Goal: Task Accomplishment & Management: Complete application form

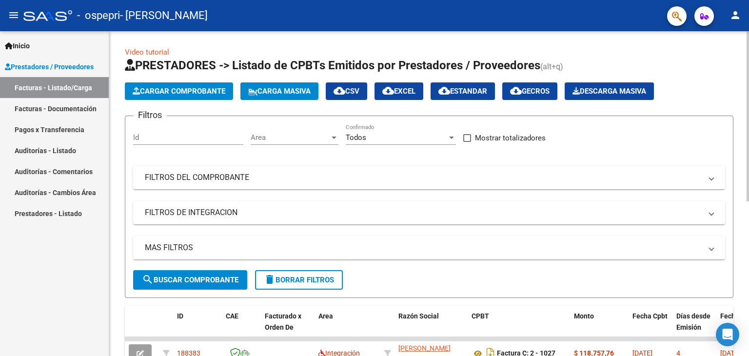
click at [745, 221] on div "Video tutorial PRESTADORES -> Listado de CPBTs Emitidos por Prestadores / Prove…" at bounding box center [430, 337] width 642 height 613
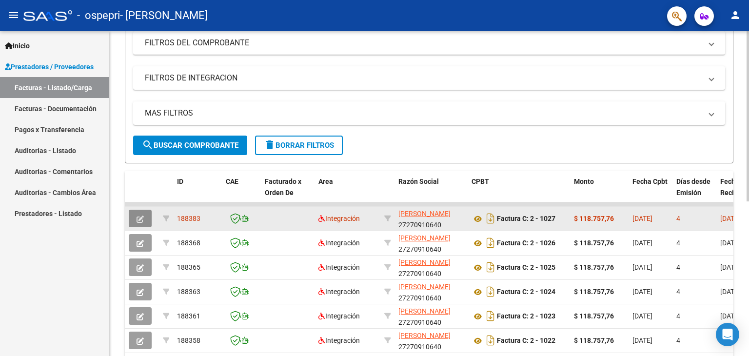
click at [141, 218] on icon "button" at bounding box center [139, 218] width 7 height 7
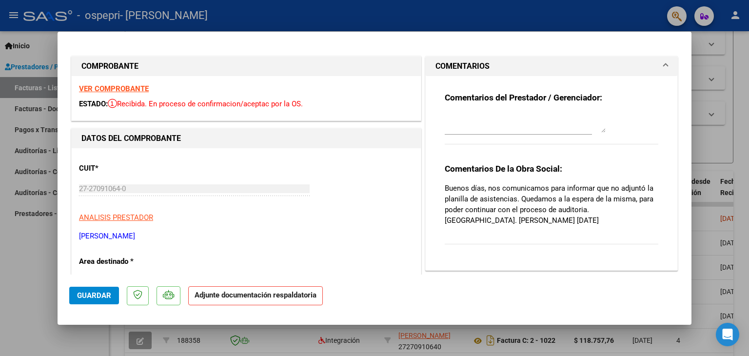
click at [261, 300] on p "Adjunte documentación respaldatoria" at bounding box center [255, 295] width 135 height 19
click at [103, 291] on span "Guardar" at bounding box center [94, 295] width 34 height 9
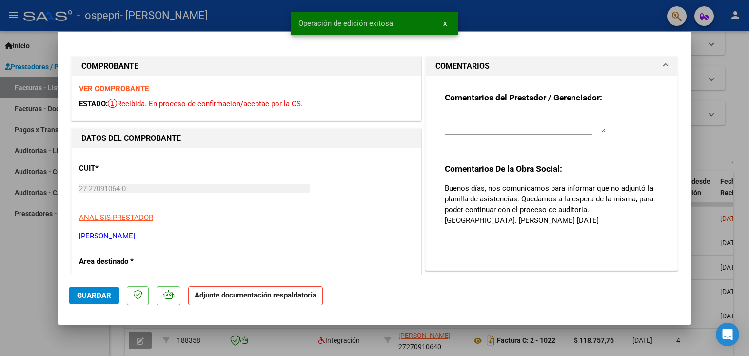
click at [219, 294] on strong "Adjunte documentación respaldatoria" at bounding box center [256, 295] width 122 height 9
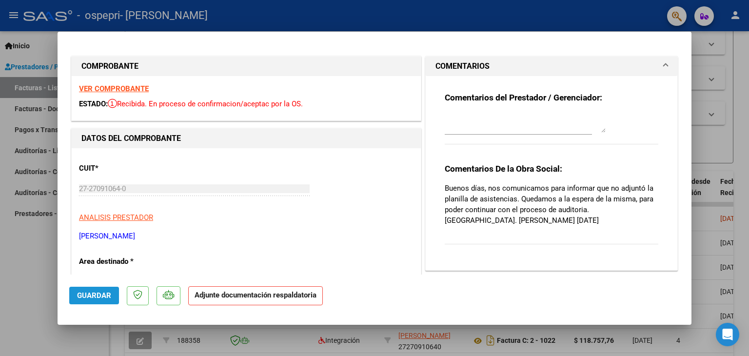
click at [104, 292] on span "Guardar" at bounding box center [94, 295] width 34 height 9
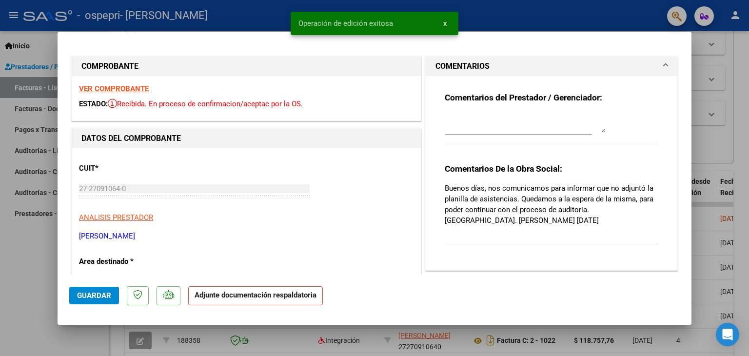
drag, startPoint x: 439, startPoint y: 25, endPoint x: 213, endPoint y: 294, distance: 351.6
click at [213, 294] on div "COMPROBANTE VER COMPROBANTE ESTADO: Recibida. En proceso de confirmacion/acepta…" at bounding box center [374, 178] width 749 height 356
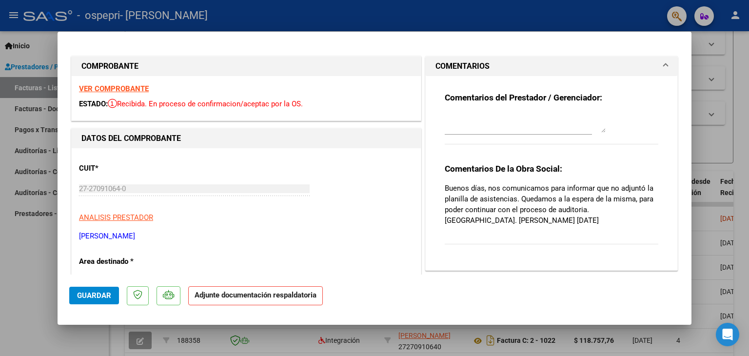
click at [585, 124] on textarea at bounding box center [525, 122] width 161 height 19
click at [740, 133] on div at bounding box center [374, 178] width 749 height 356
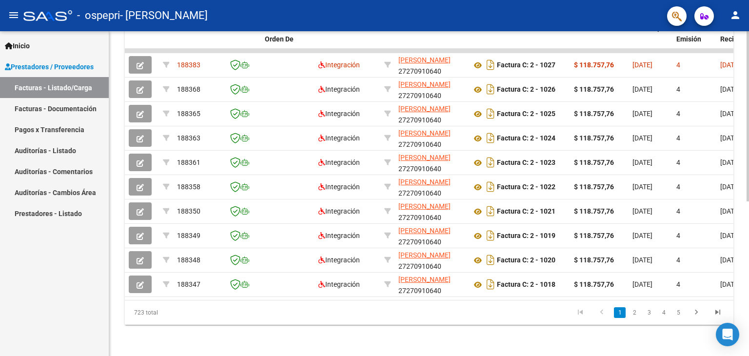
click at [748, 346] on div at bounding box center [747, 193] width 2 height 325
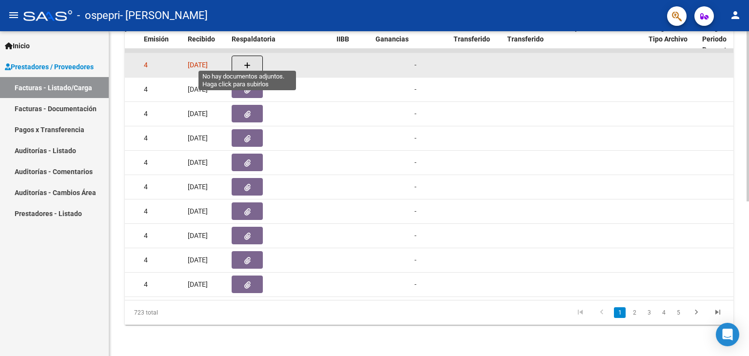
click at [249, 62] on icon "button" at bounding box center [247, 65] width 7 height 7
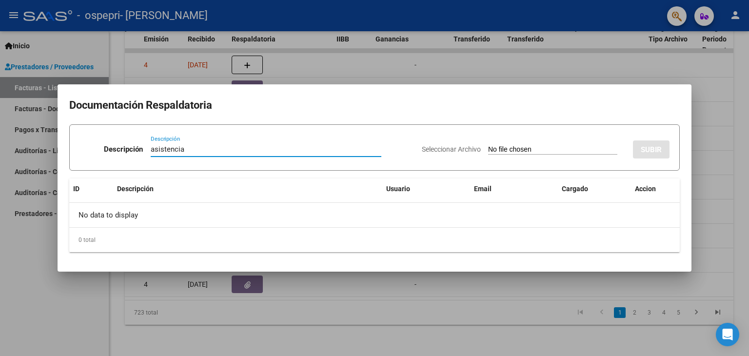
type input "asistencia"
click at [513, 150] on input "Seleccionar Archivo" at bounding box center [552, 149] width 129 height 9
type input "C:\fakepath\CamScanner [DATE] 10.36.pdf"
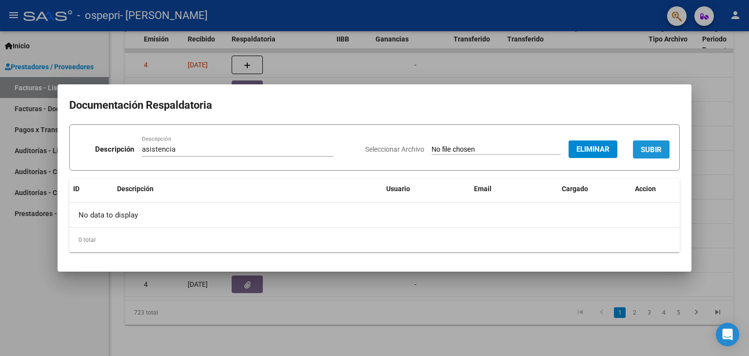
click at [662, 144] on button "SUBIR" at bounding box center [651, 149] width 37 height 18
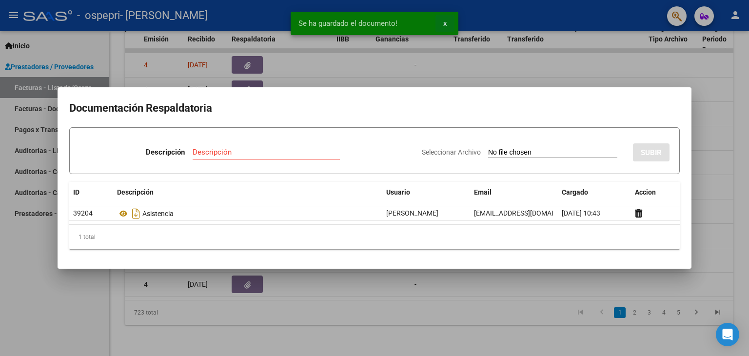
click at [445, 23] on span "x" at bounding box center [444, 23] width 3 height 9
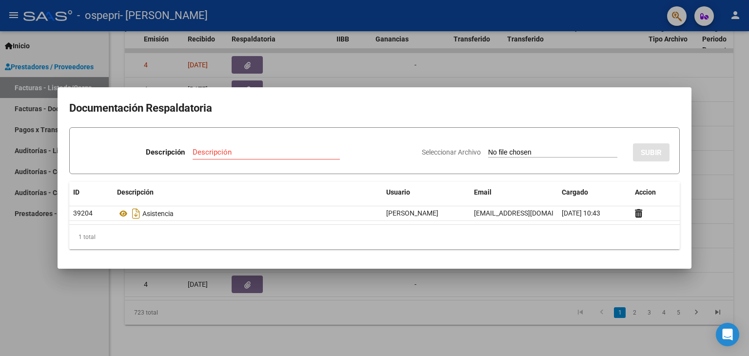
click at [449, 65] on div at bounding box center [374, 178] width 749 height 356
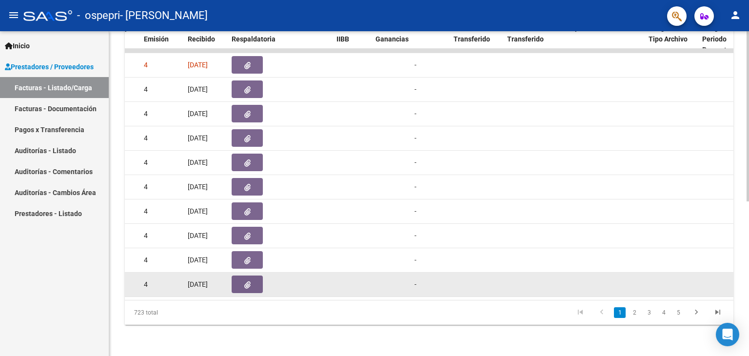
click at [233, 289] on datatable-body-cell at bounding box center [257, 285] width 58 height 24
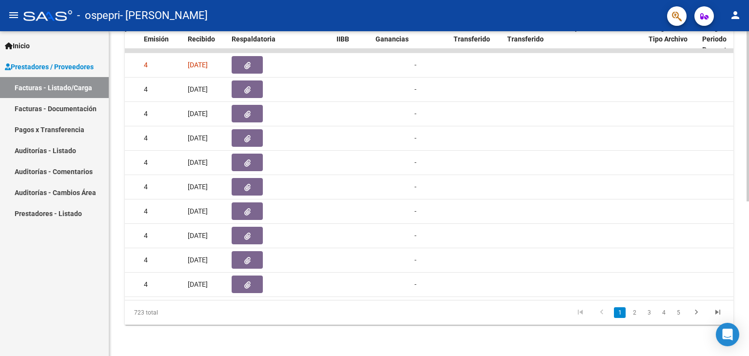
click at [228, 292] on datatable-body "188383 Integración [PERSON_NAME] 27270910640 Factura C: 2 - 1027 $ 118.757,76 […" at bounding box center [429, 174] width 608 height 251
drag, startPoint x: 228, startPoint y: 292, endPoint x: 213, endPoint y: 293, distance: 15.7
click at [213, 293] on datatable-body "188383 Integración [PERSON_NAME] 27270910640 Factura C: 2 - 1027 $ 118.757,76 […" at bounding box center [429, 174] width 608 height 251
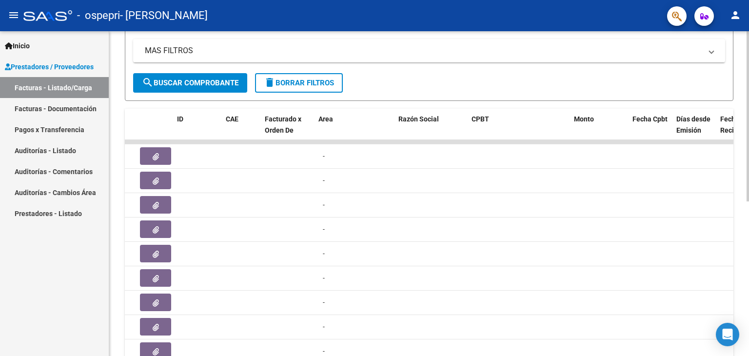
scroll to position [0, 0]
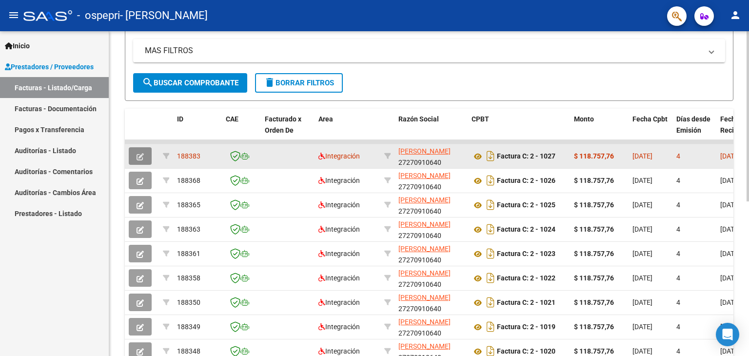
click at [137, 155] on icon "button" at bounding box center [139, 156] width 7 height 7
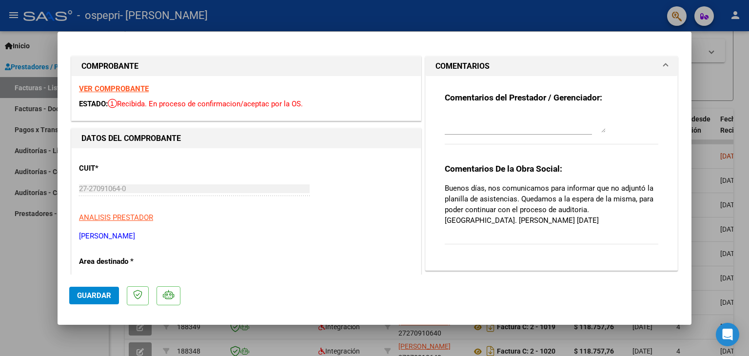
click at [699, 70] on div at bounding box center [374, 178] width 749 height 356
type input "$ 0,00"
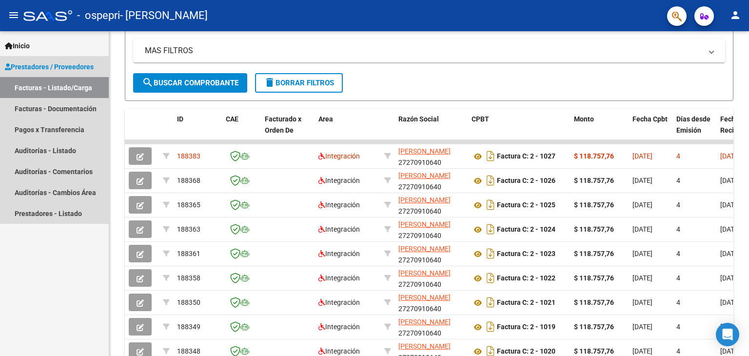
click at [78, 86] on link "Facturas - Listado/Carga" at bounding box center [54, 87] width 109 height 21
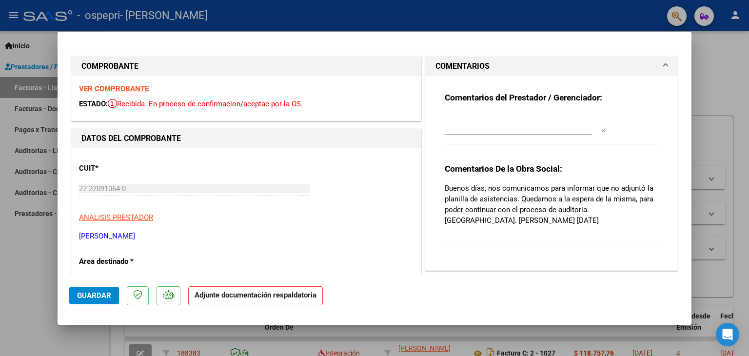
click at [238, 297] on strong "Adjunte documentación respaldatoria" at bounding box center [256, 295] width 122 height 9
click at [707, 39] on div at bounding box center [374, 178] width 749 height 356
type input "$ 0,00"
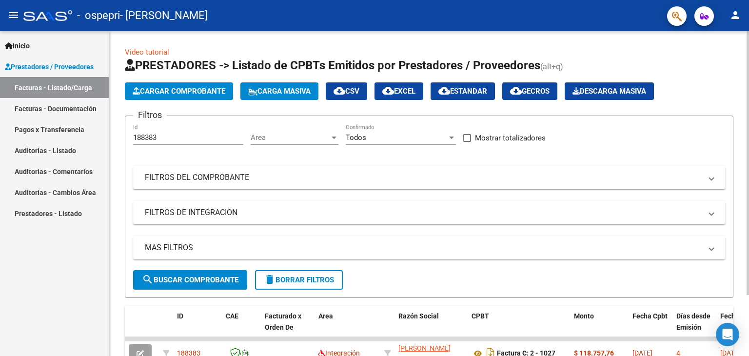
scroll to position [75, 0]
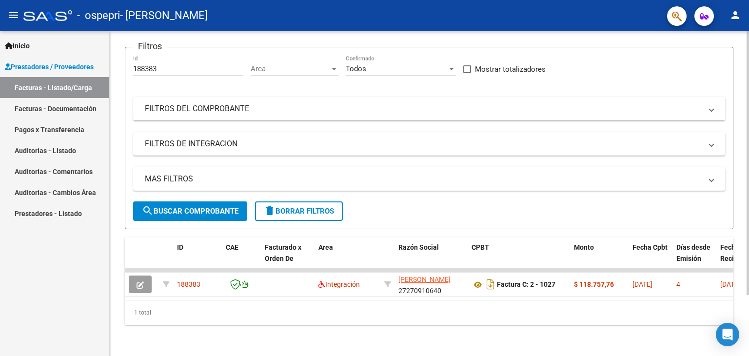
click at [748, 324] on div at bounding box center [747, 193] width 2 height 325
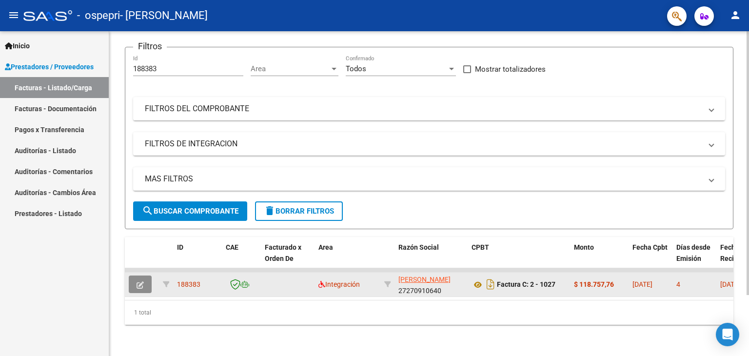
click at [143, 285] on button "button" at bounding box center [140, 284] width 23 height 18
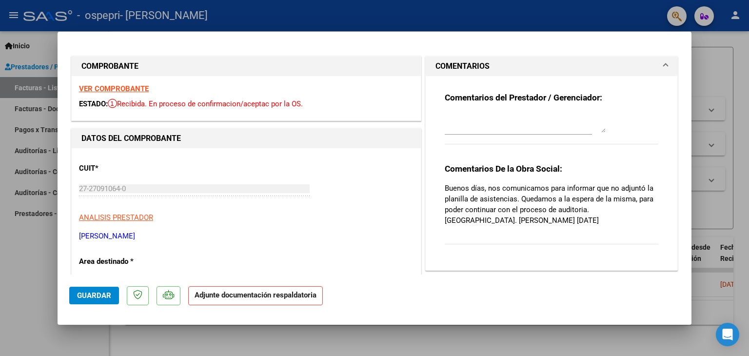
click at [745, 65] on div at bounding box center [374, 178] width 749 height 356
type input "$ 0,00"
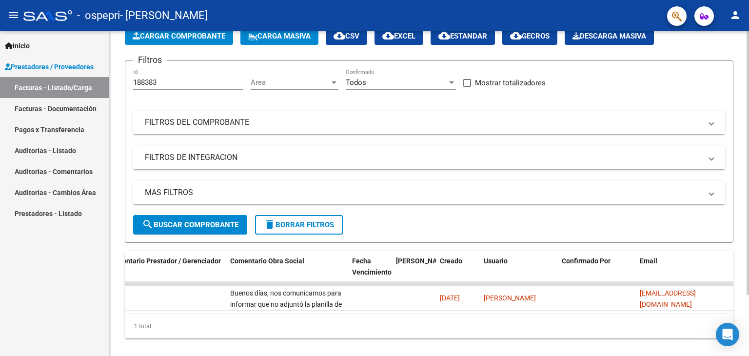
scroll to position [0, 0]
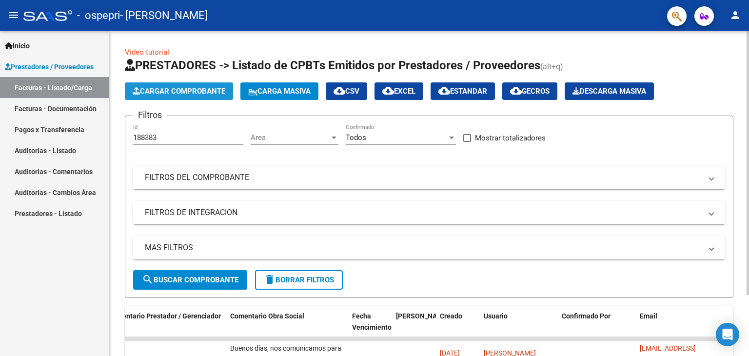
click at [223, 85] on button "Cargar Comprobante" at bounding box center [179, 91] width 108 height 18
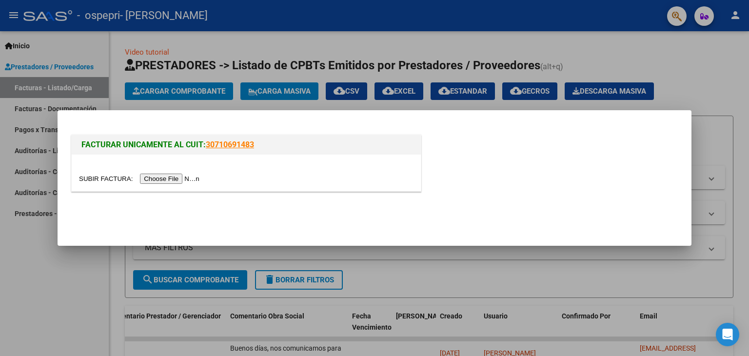
click at [298, 163] on div at bounding box center [246, 173] width 349 height 37
drag, startPoint x: 722, startPoint y: 144, endPoint x: 462, endPoint y: 183, distance: 263.8
click at [462, 183] on div "FACTURAR UNICAMENTE AL CUIT: 30710691483" at bounding box center [374, 178] width 749 height 356
click at [462, 183] on div "FACTURAR UNICAMENTE AL CUIT: 30710691483" at bounding box center [374, 165] width 610 height 64
click at [648, 47] on div at bounding box center [374, 178] width 749 height 356
